Goal: Task Accomplishment & Management: Use online tool/utility

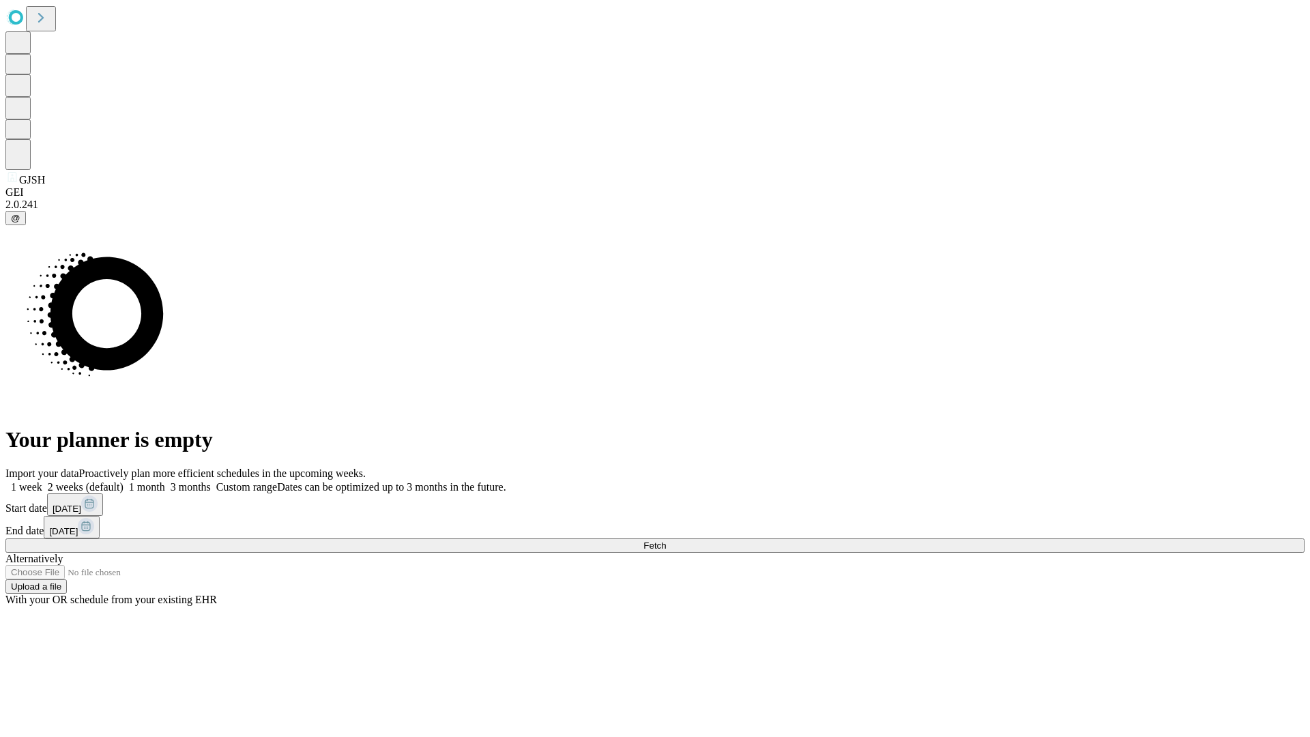
click at [666, 540] on span "Fetch" at bounding box center [654, 545] width 23 height 10
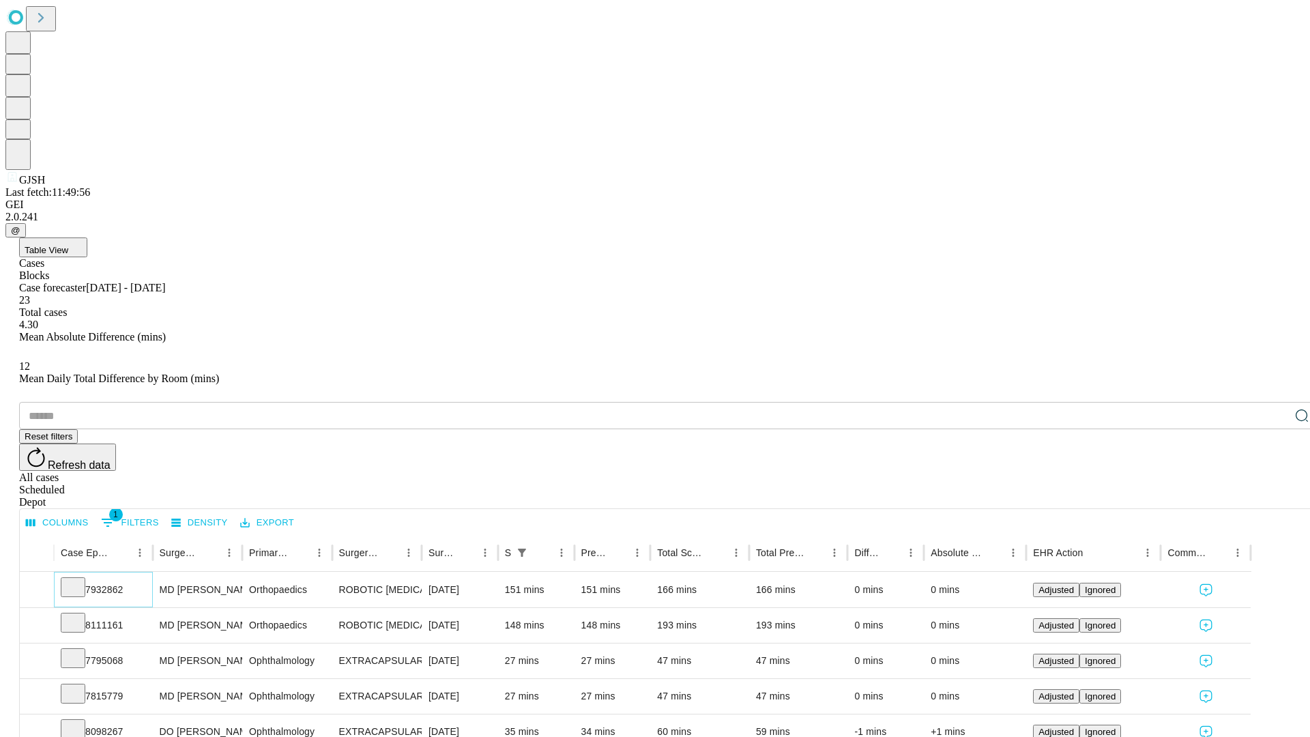
click at [80, 579] on icon at bounding box center [73, 586] width 14 height 14
